Goal: Task Accomplishment & Management: Manage account settings

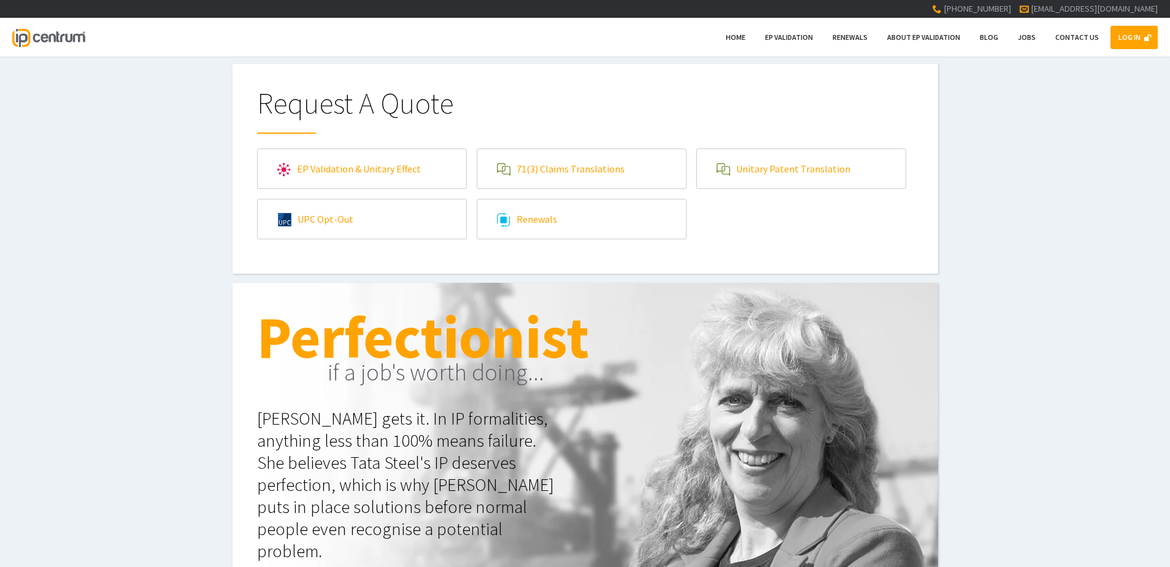
type input"] "[EMAIL_ADDRESS][DOMAIN_NAME]"
click at [1132, 50] on div "LOG IN Home EP Validation Renewals About EP Validation Blog Jobs Contact Us" at bounding box center [585, 37] width 1170 height 39
click at [1132, 41] on link "LOG IN" at bounding box center [1133, 37] width 47 height 23
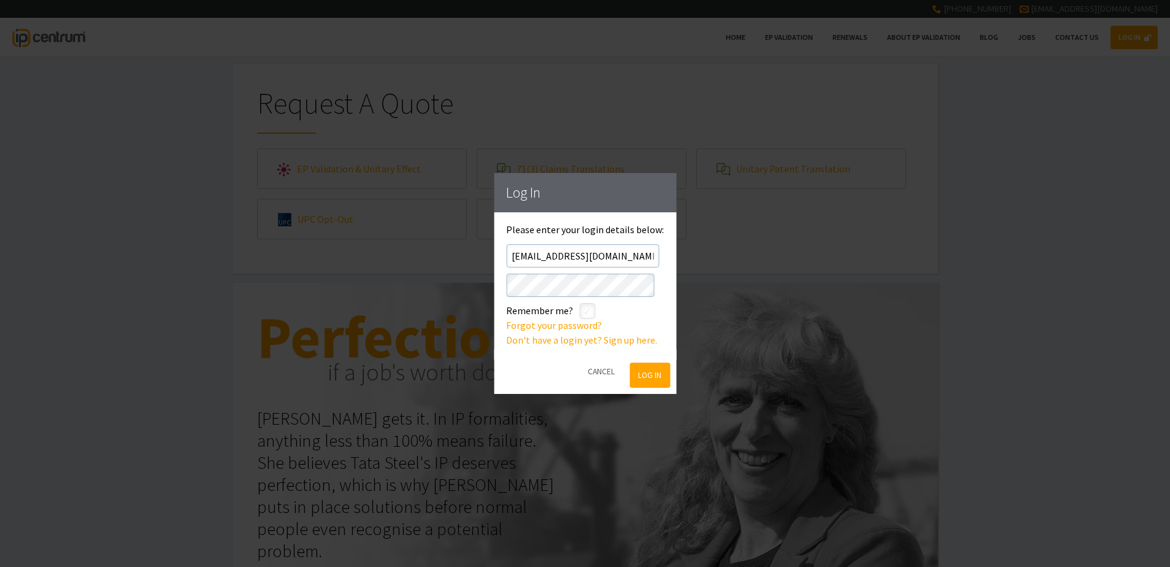
click at [651, 378] on button "Log In" at bounding box center [650, 375] width 40 height 25
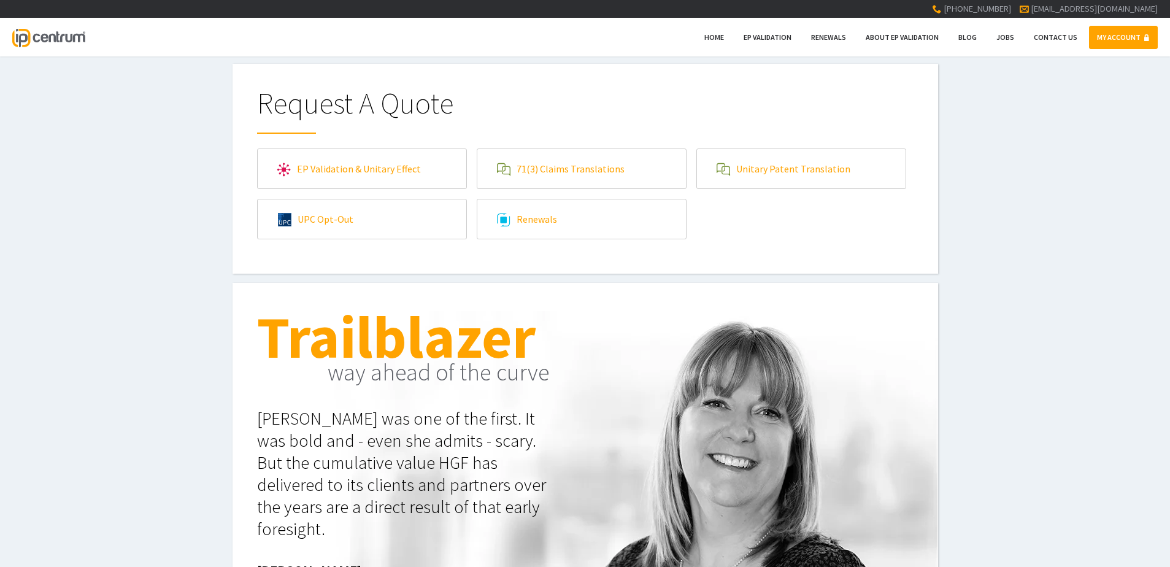
click at [1128, 40] on link "MY ACCOUNT" at bounding box center [1123, 37] width 69 height 23
